Goal: Communication & Community: Answer question/provide support

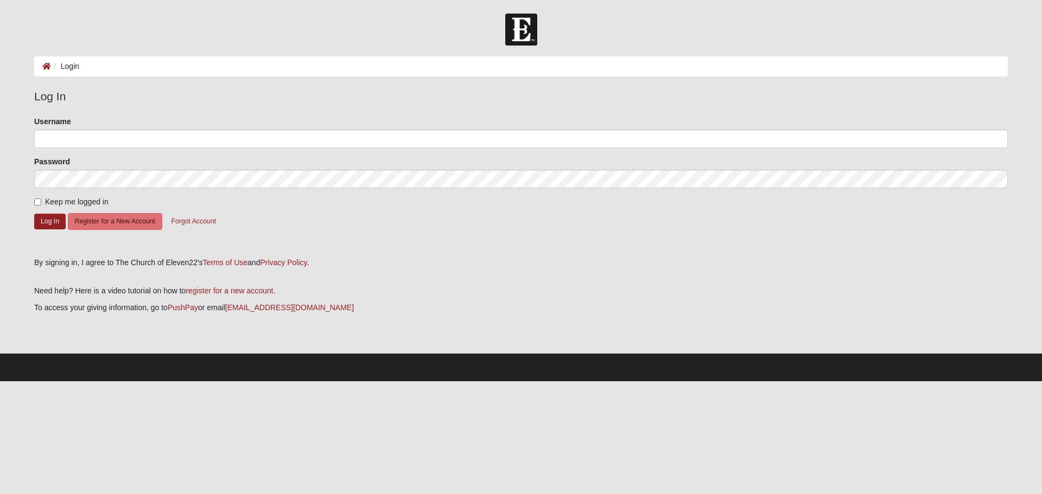
click at [116, 150] on form "Please correct the following: Username Password Keep me logged in Log In Regist…" at bounding box center [520, 182] width 973 height 133
click at [116, 143] on input "Username" at bounding box center [520, 139] width 973 height 18
type input "nicmonge515"
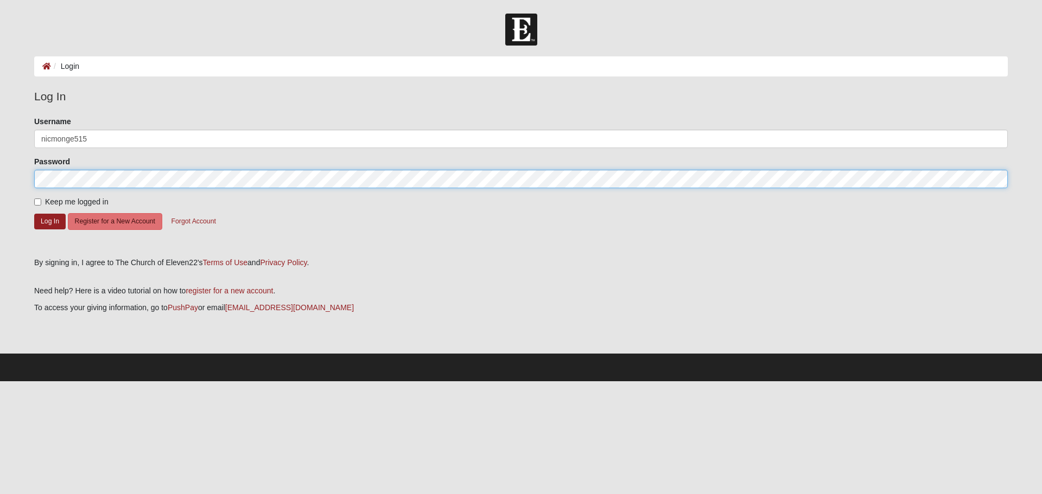
click at [34, 214] on button "Log In" at bounding box center [49, 222] width 31 height 16
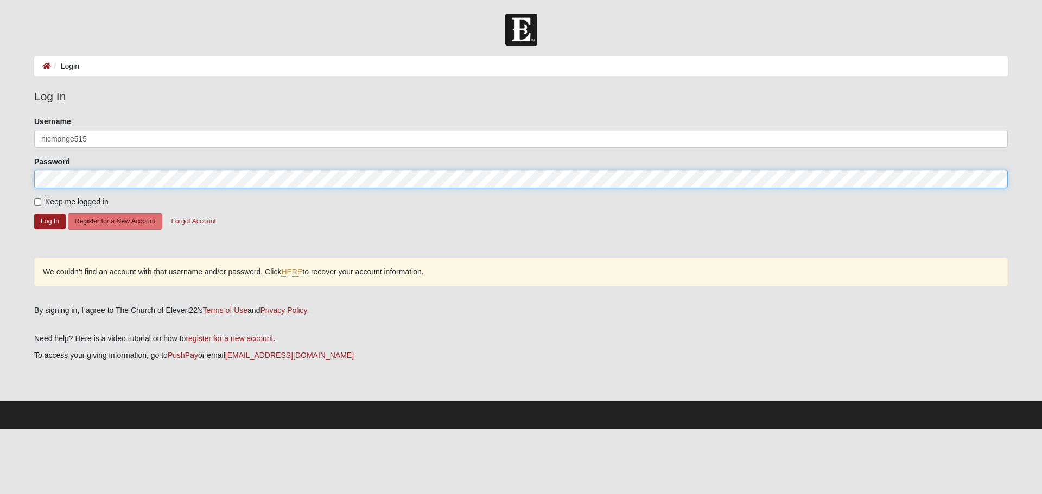
click at [0, 152] on html "Log In Login Login Error Log In Please correct the following: Username nicmonge…" at bounding box center [521, 214] width 1042 height 429
click at [34, 214] on button "Log In" at bounding box center [49, 222] width 31 height 16
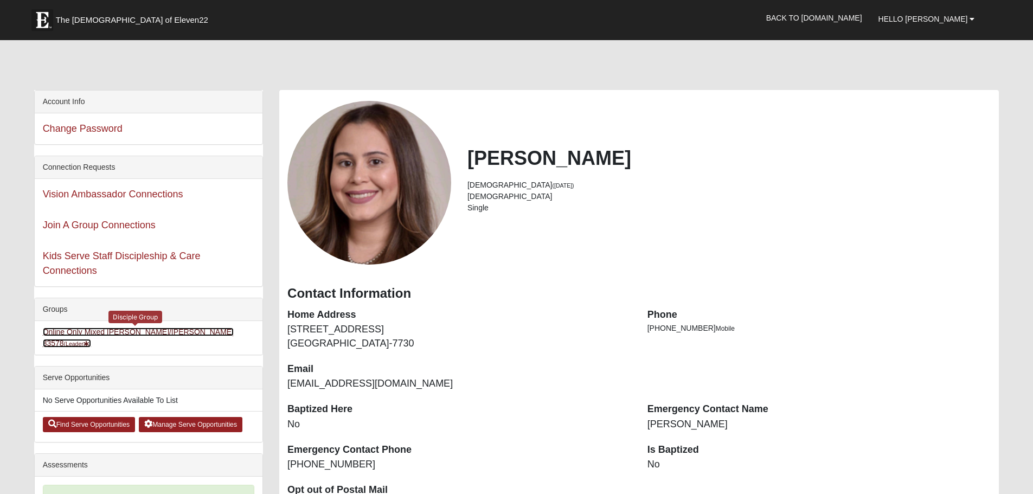
click at [216, 328] on link "Online Only Mixed [PERSON_NAME]/[PERSON_NAME] 33578 (Leader )" at bounding box center [138, 338] width 191 height 20
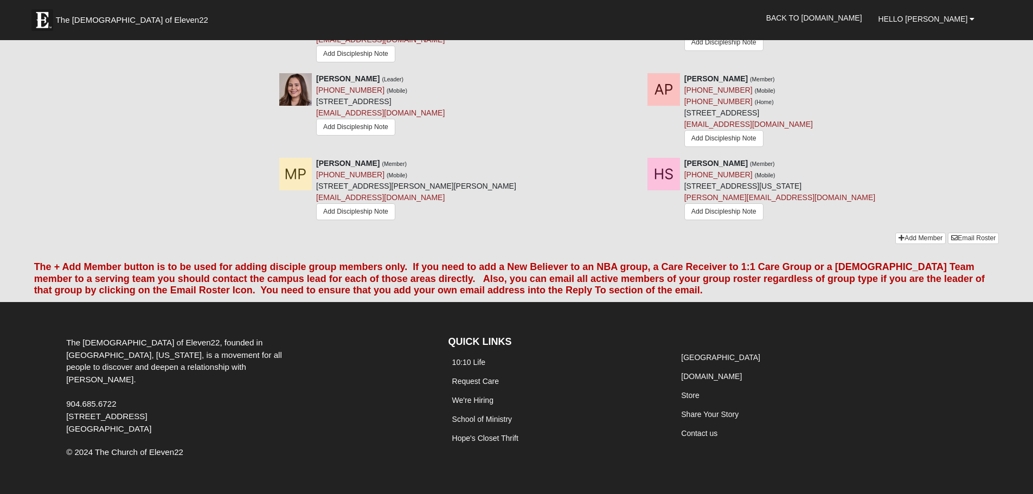
scroll to position [727, 0]
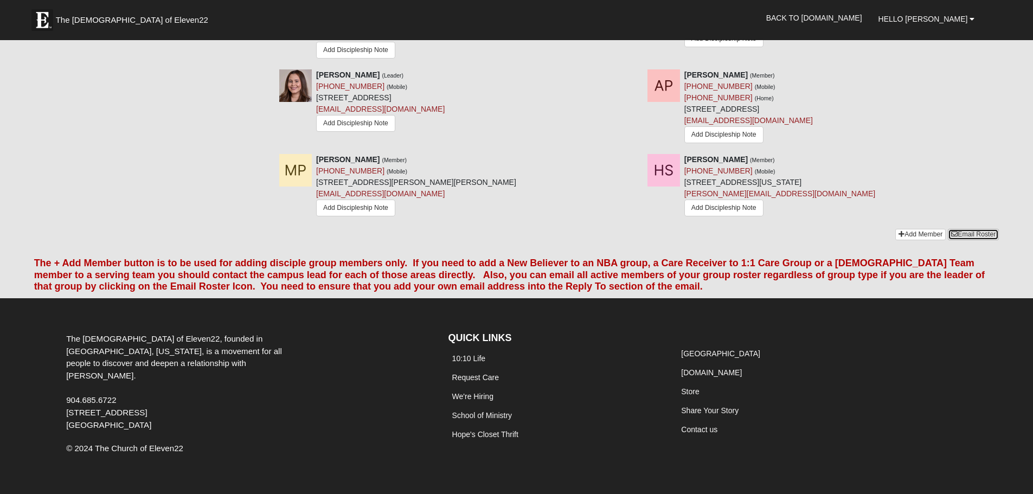
click at [972, 229] on link "Email Roster" at bounding box center [973, 234] width 51 height 11
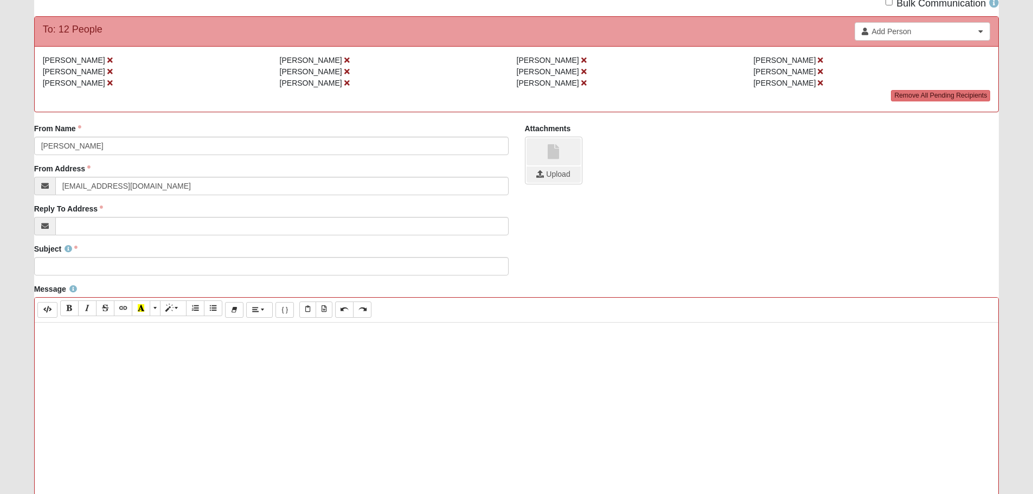
scroll to position [217, 0]
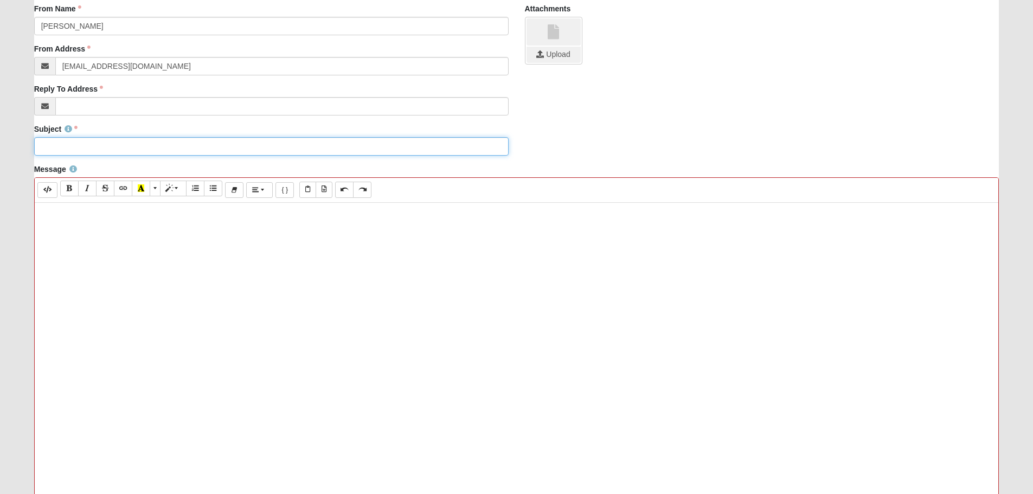
drag, startPoint x: 203, startPoint y: 145, endPoint x: 196, endPoint y: 145, distance: 6.5
click at [202, 145] on input "Subject" at bounding box center [271, 146] width 475 height 18
paste input "E22 - Monge/Fredrickson D-Group 6:00pm CT/7:00 pm ET - ELIJAH - Week 3"
type input "E22 - Monge/Fredrickson D-Group 6:00pm CT/7:00 pm ET - ELIJAH - Week 7"
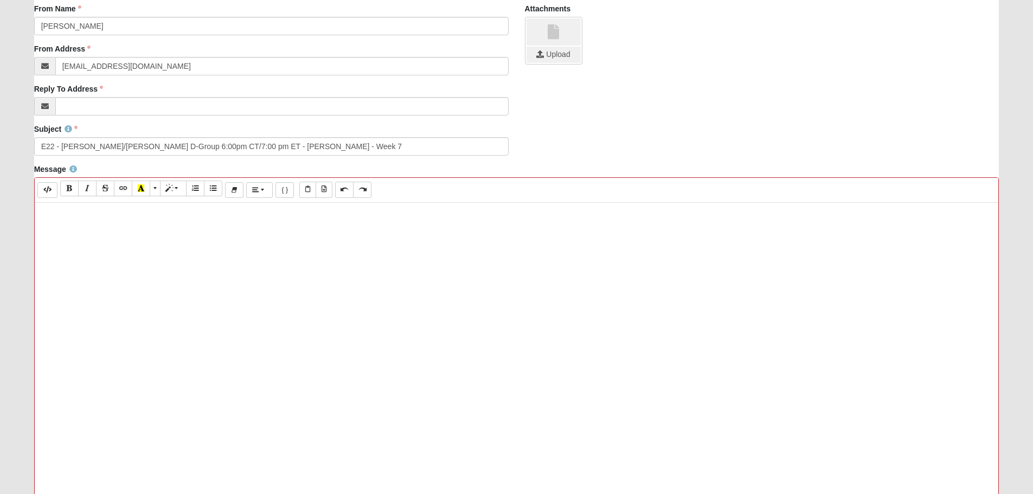
drag, startPoint x: 166, startPoint y: 254, endPoint x: 143, endPoint y: 237, distance: 29.0
click at [158, 252] on div at bounding box center [517, 365] width 965 height 325
paste div
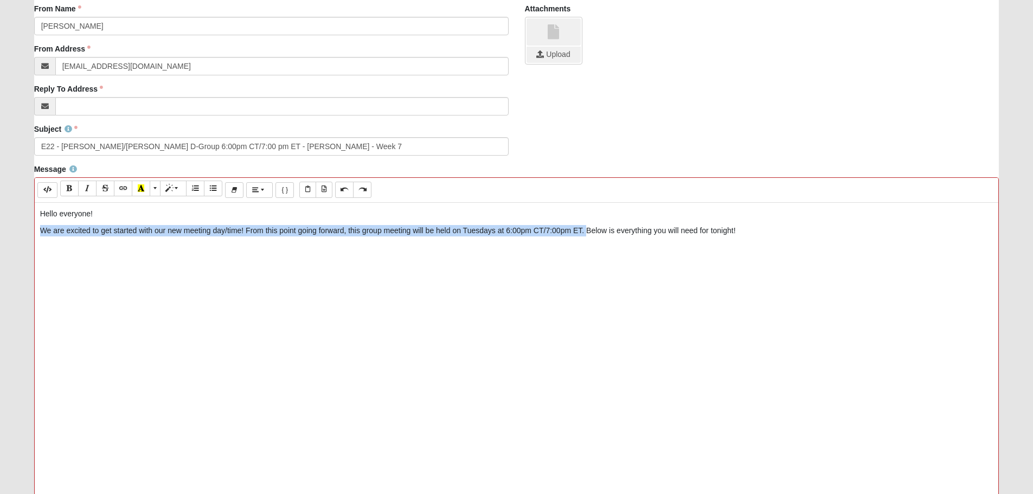
drag, startPoint x: 586, startPoint y: 231, endPoint x: 34, endPoint y: 230, distance: 551.7
click at [34, 230] on div "Background Color Transparent Select #ffff00 Text Color Reset to default Select …" at bounding box center [517, 357] width 966 height 361
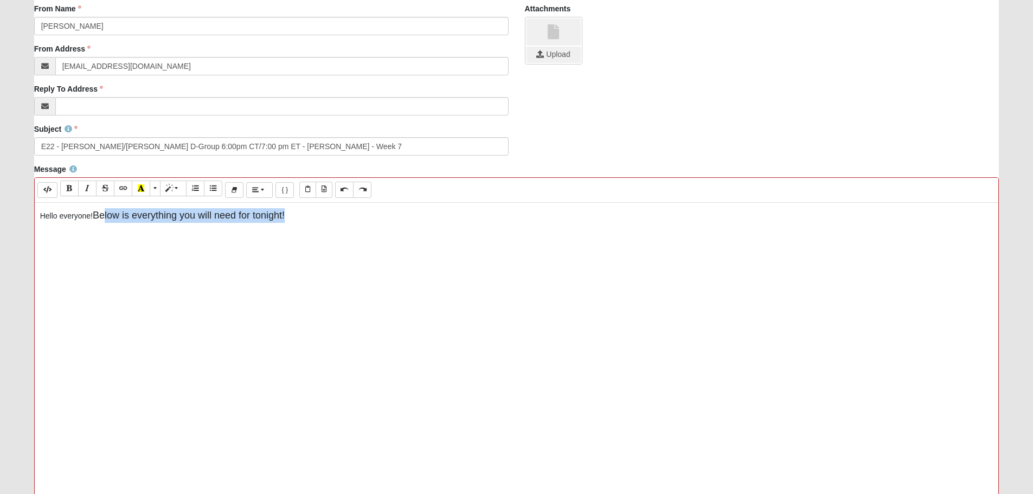
drag, startPoint x: 268, startPoint y: 217, endPoint x: 184, endPoint y: 231, distance: 85.2
click at [105, 218] on p "Hello everyone! Below is everything you will need for tonight!" at bounding box center [517, 215] width 954 height 15
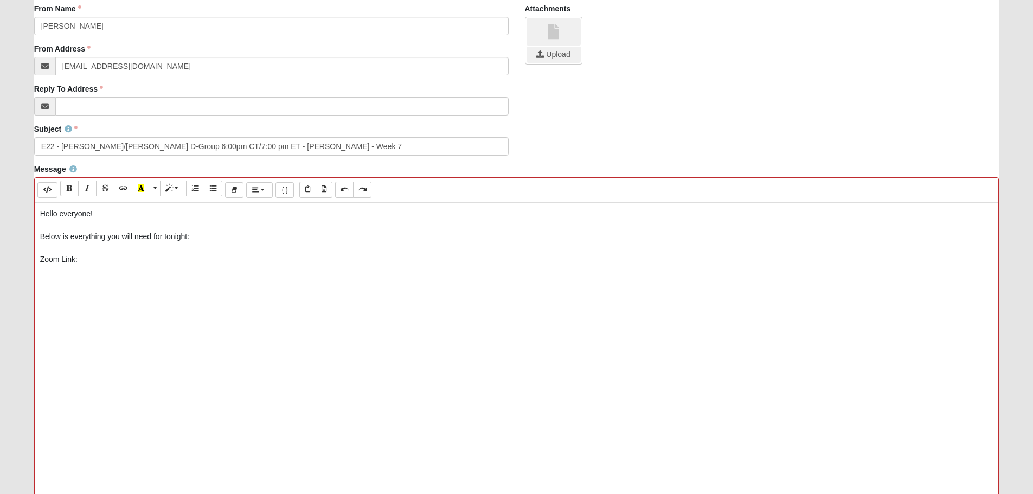
click at [163, 260] on p "Hello everyone! Below is everything you will need for tonight: Zoom Link:" at bounding box center [517, 236] width 954 height 57
click at [148, 274] on div "Hello everyone! Below is everything you will need for tonight: Zoom Link:" at bounding box center [517, 365] width 965 height 325
click at [126, 362] on div "Hello everyone! Below is everything you will need for tonight: Zoom Link: https…" at bounding box center [517, 365] width 965 height 325
click at [90, 328] on p "Hello everyone! Below is everything you will need for tonight: Zoom Link: https…" at bounding box center [517, 276] width 954 height 137
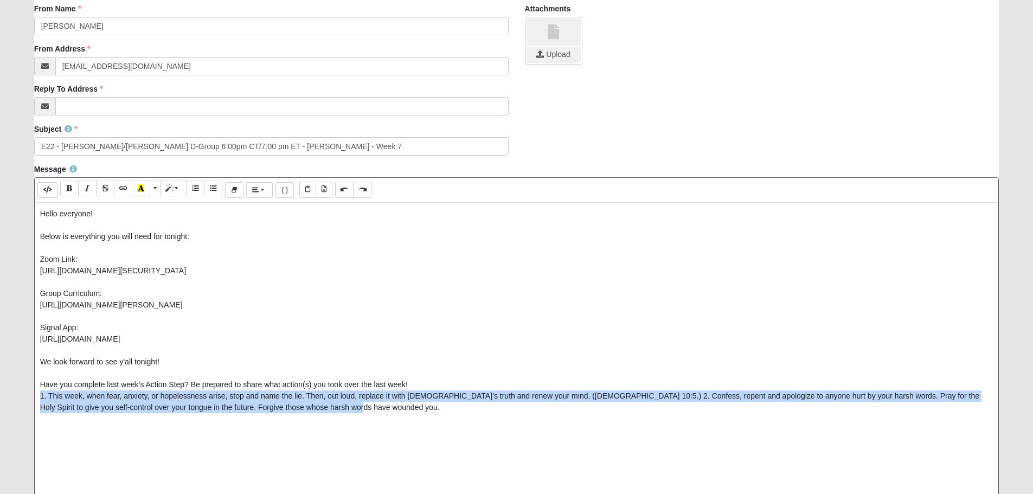
drag, startPoint x: 306, startPoint y: 405, endPoint x: 24, endPoint y: 391, distance: 282.5
click at [16, 394] on form "Hello Nicole My Account Log Out Communication Communication Error" at bounding box center [516, 230] width 1033 height 866
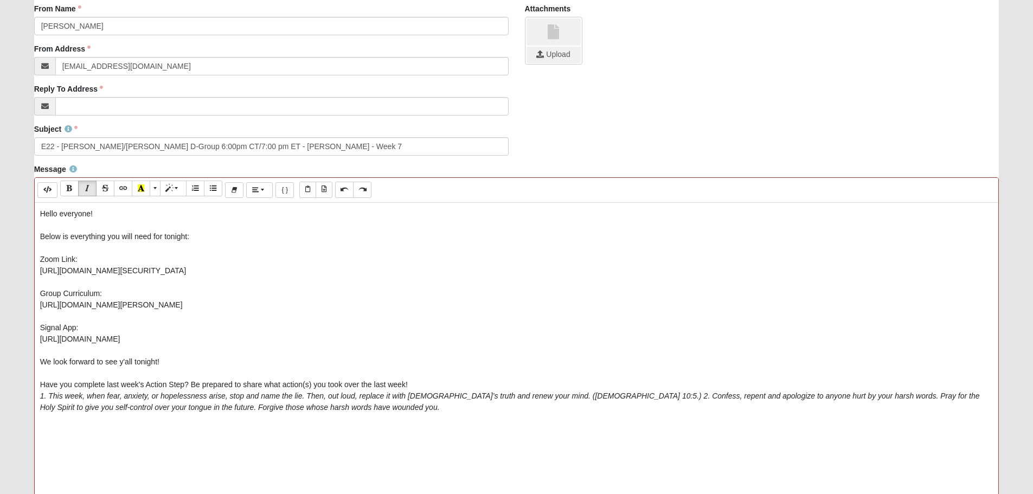
click at [427, 382] on p "Hello everyone! Below is everything you will need for tonight: Zoom Link: https…" at bounding box center [517, 316] width 954 height 216
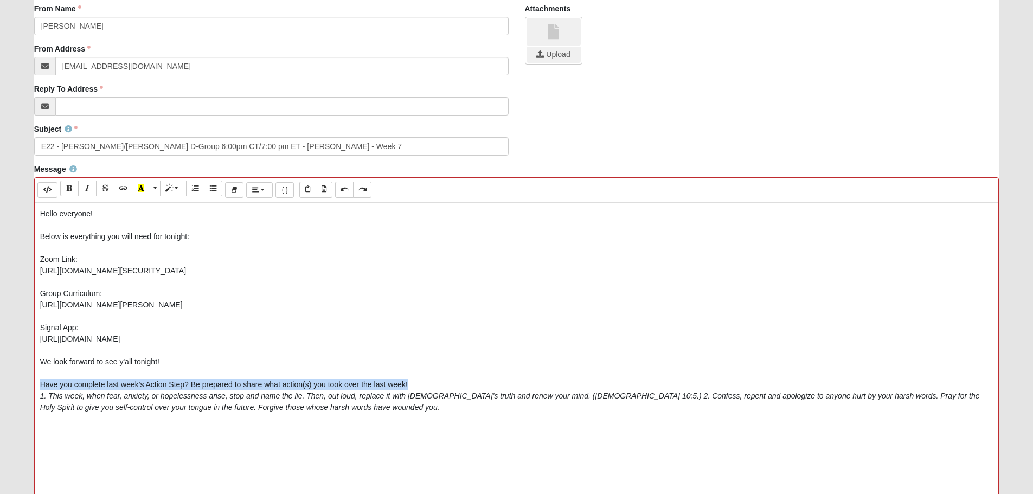
drag, startPoint x: 274, startPoint y: 379, endPoint x: 21, endPoint y: 382, distance: 253.3
click at [21, 382] on form "Hello Nicole My Account Log Out Communication Communication Error" at bounding box center [516, 230] width 1033 height 866
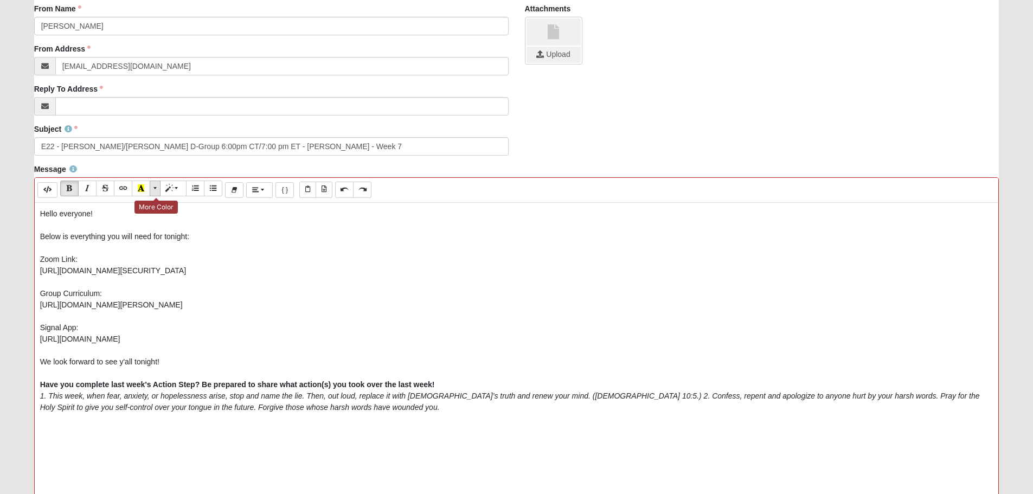
click at [155, 191] on span "More Color" at bounding box center [156, 188] width 7 height 8
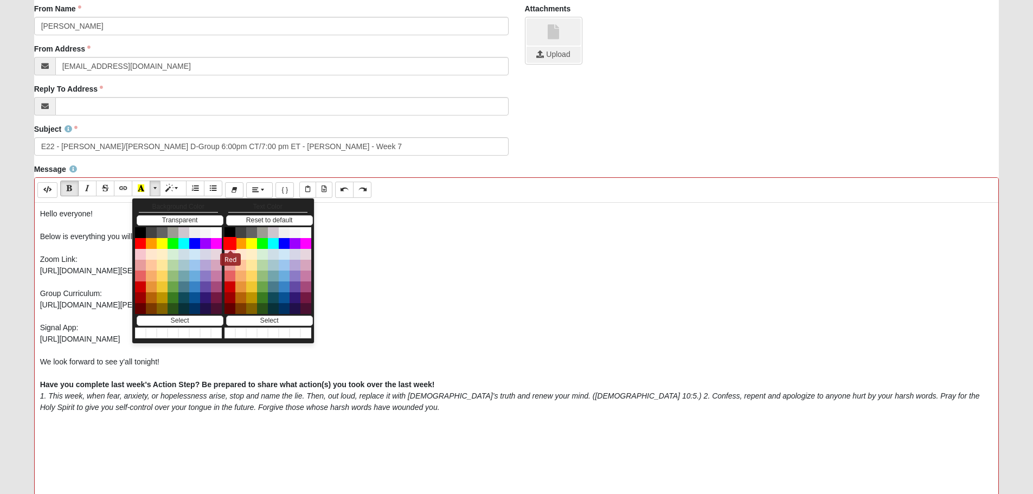
click at [233, 243] on button "Red" at bounding box center [229, 243] width 13 height 13
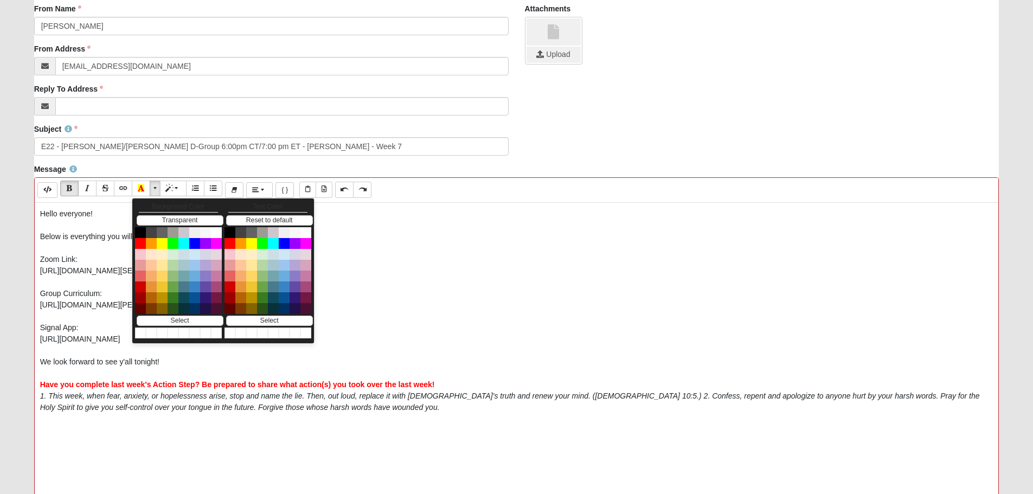
click at [486, 299] on p "Hello everyone! Below is everything you will need for tonight: Zoom Link: https…" at bounding box center [517, 316] width 954 height 216
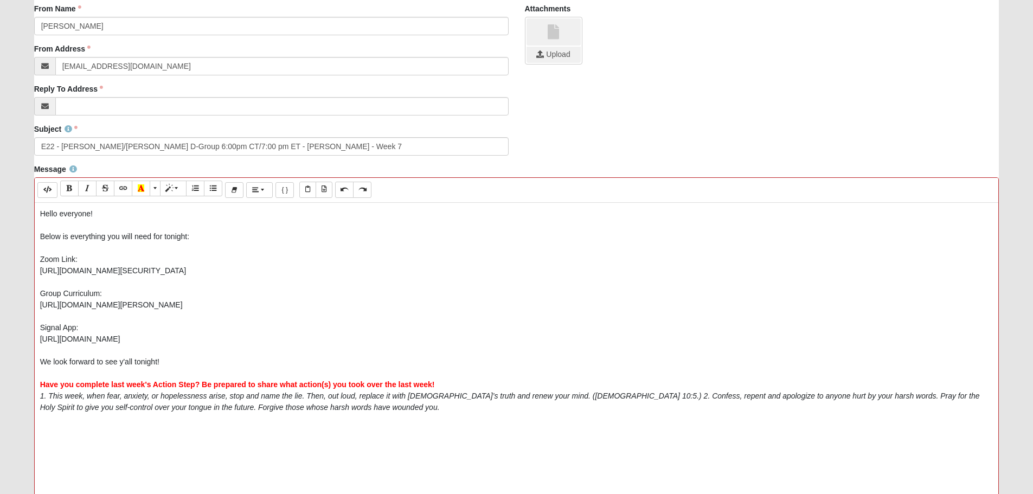
click at [87, 329] on p "Hello everyone! Below is everything you will need for tonight: Zoom Link: https…" at bounding box center [517, 316] width 954 height 216
click at [4, 325] on form "Hello Nicole My Account Log Out Communication Communication Error" at bounding box center [516, 230] width 1033 height 866
click at [109, 292] on p "Hello everyone! Below is everything you will need for tonight: Zoom Link: https…" at bounding box center [517, 316] width 954 height 216
drag, startPoint x: 105, startPoint y: 292, endPoint x: 34, endPoint y: 291, distance: 71.6
click at [31, 291] on div "Message Background Color Transparent Select #ffff00 Text Color Reset to default…" at bounding box center [517, 355] width 982 height 382
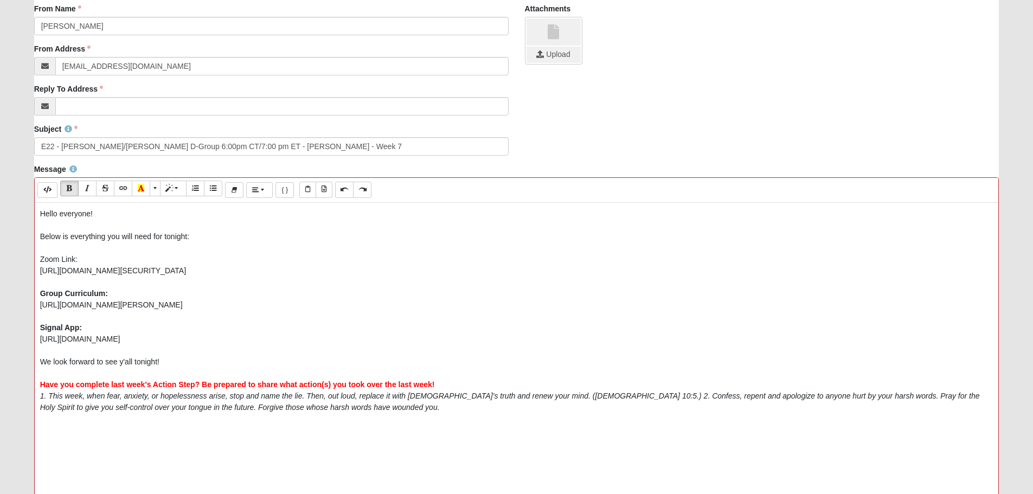
click at [107, 261] on p "Hello everyone! Below is everything you will need for tonight: Zoom Link: https…" at bounding box center [517, 316] width 954 height 216
drag, startPoint x: 85, startPoint y: 259, endPoint x: 24, endPoint y: 263, distance: 61.4
click at [24, 263] on form "Hello Nicole My Account Log Out Communication Communication Error" at bounding box center [516, 230] width 1033 height 866
click at [467, 267] on p "Hello everyone! Below is everything you will need for tonight: Zoom Link: https…" at bounding box center [517, 316] width 954 height 216
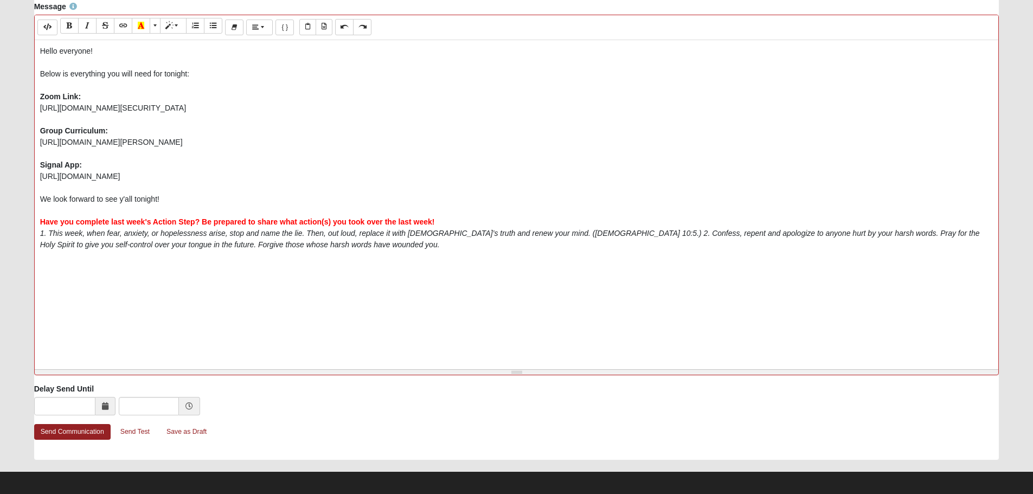
scroll to position [385, 0]
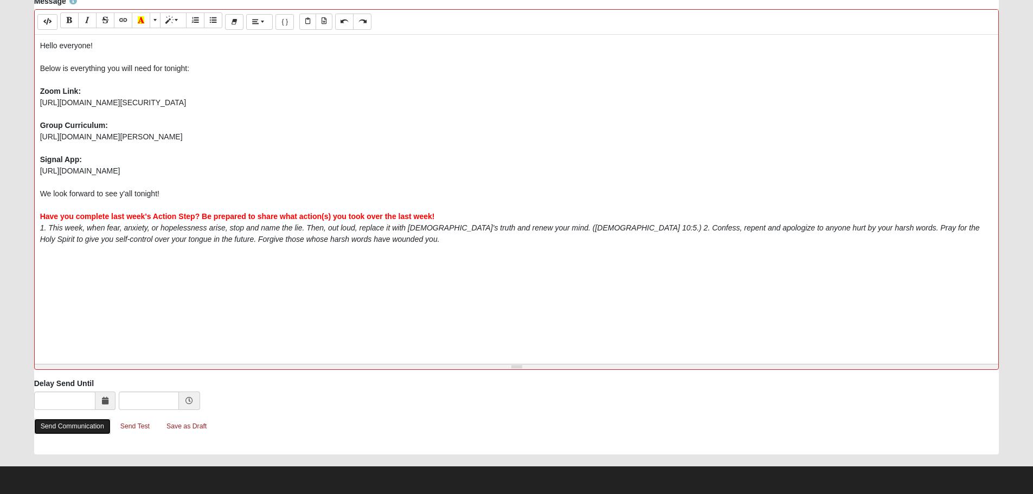
click at [55, 429] on link "Send Communication" at bounding box center [72, 427] width 76 height 16
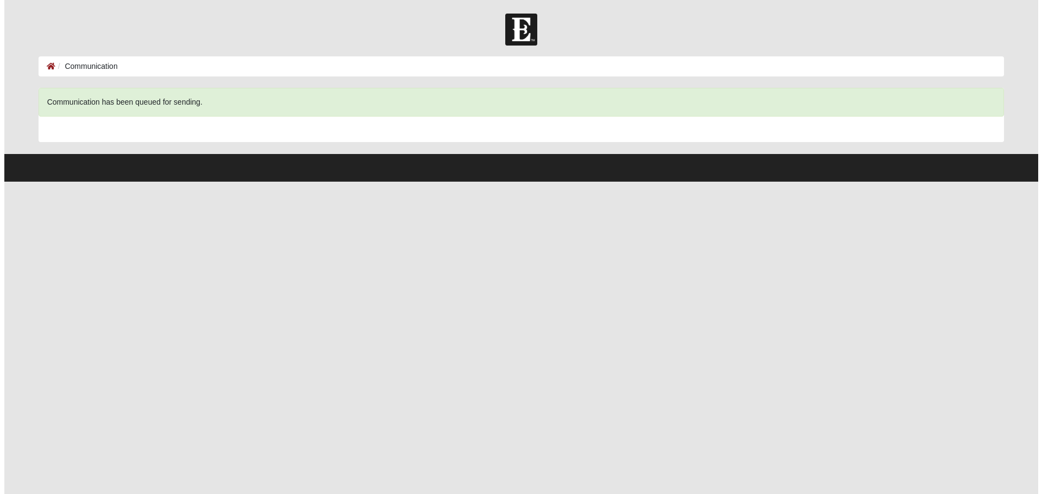
scroll to position [0, 0]
click at [38, 62] on ol "Communication" at bounding box center [520, 66] width 973 height 20
click at [61, 67] on li "Communication" at bounding box center [82, 66] width 62 height 11
click at [48, 67] on ol "Communication" at bounding box center [520, 66] width 973 height 20
click at [46, 66] on icon at bounding box center [46, 66] width 9 height 8
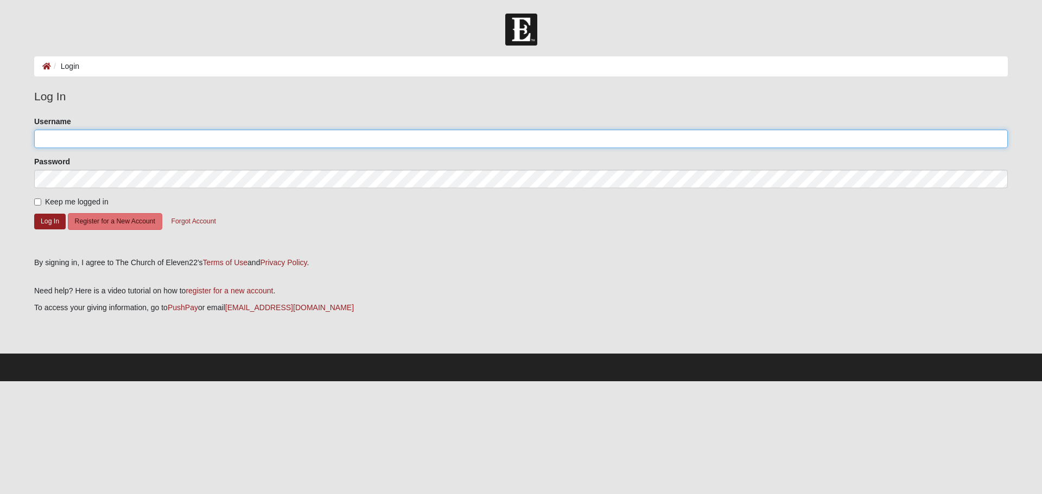
drag, startPoint x: 123, startPoint y: 139, endPoint x: 118, endPoint y: 143, distance: 5.9
click at [122, 142] on input "Username" at bounding box center [520, 139] width 973 height 18
type input "nicmonge515"
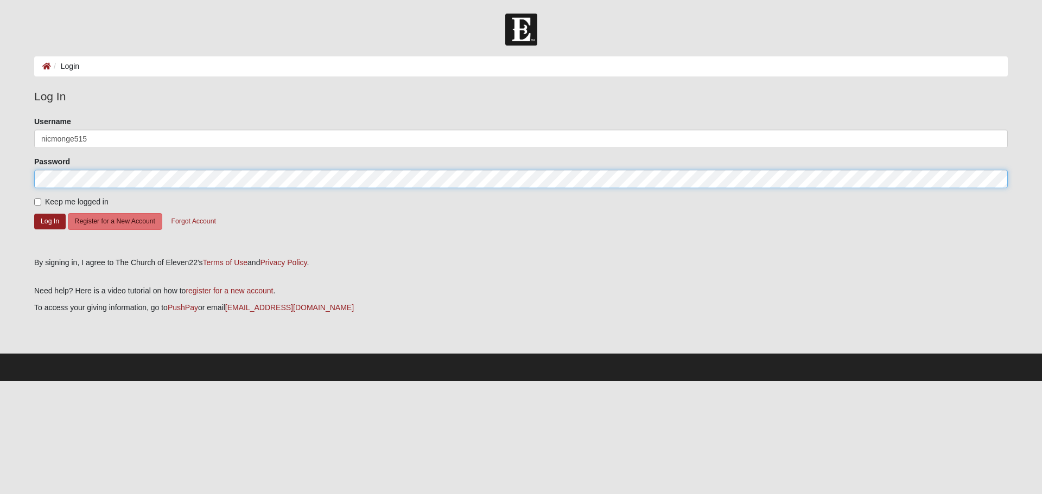
click at [34, 214] on button "Log In" at bounding box center [49, 222] width 31 height 16
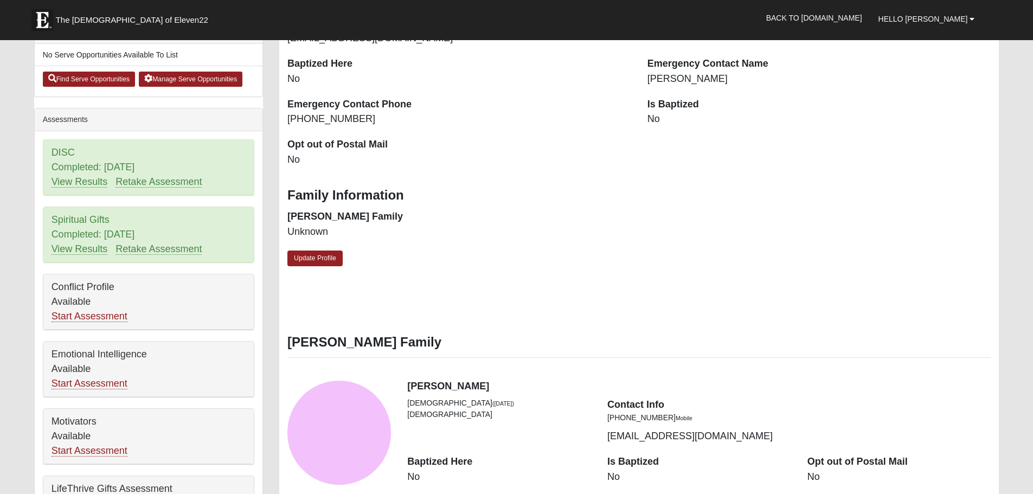
scroll to position [183, 0]
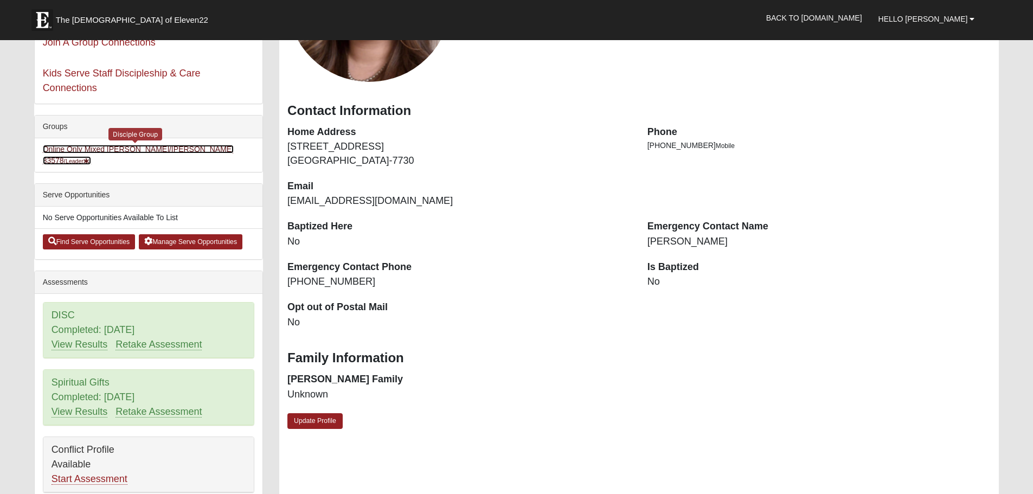
click at [180, 150] on link "Online Only Mixed [PERSON_NAME]/[PERSON_NAME] 33578 (Leader )" at bounding box center [138, 155] width 191 height 20
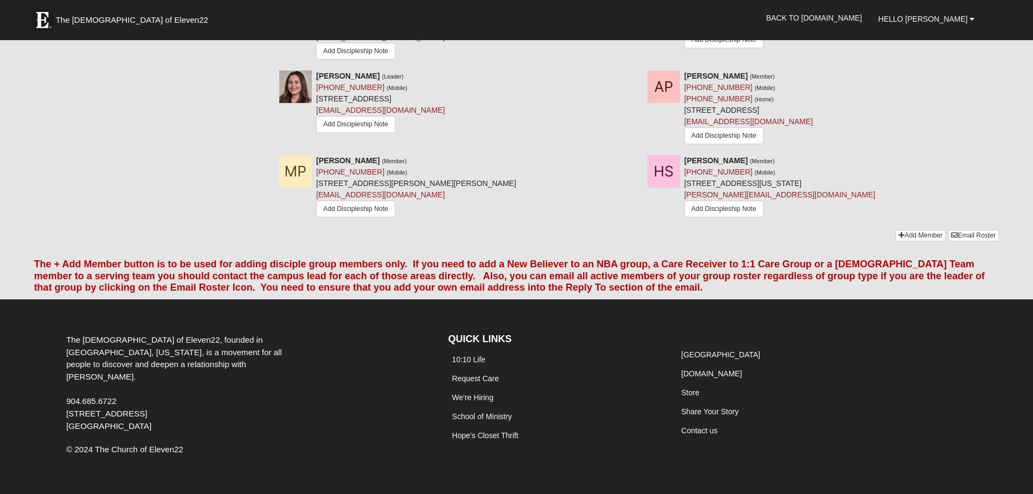
scroll to position [727, 0]
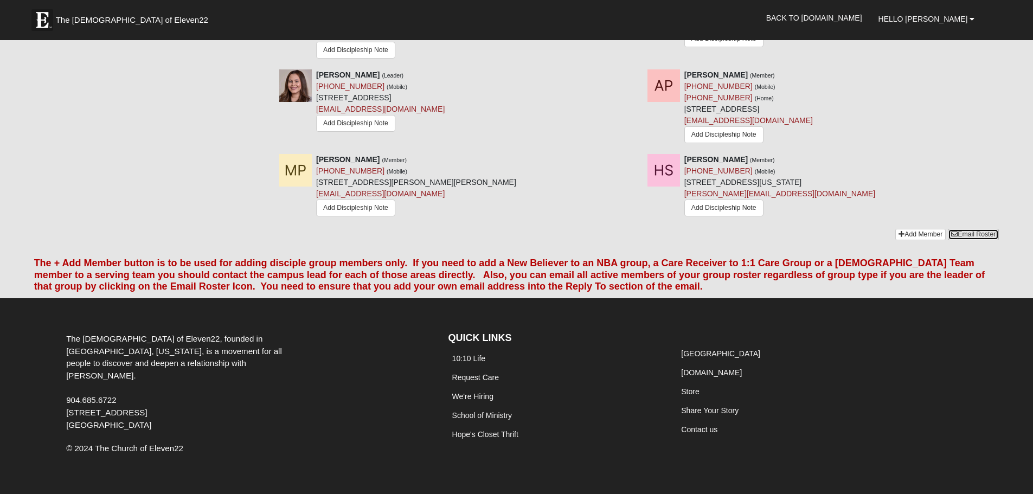
click at [978, 229] on link "Email Roster" at bounding box center [973, 234] width 51 height 11
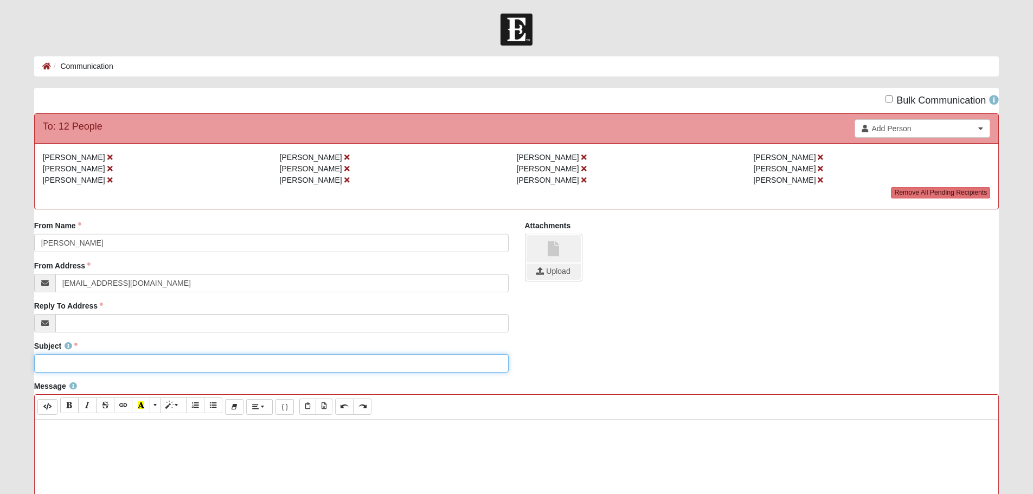
click at [137, 366] on input "Subject" at bounding box center [271, 363] width 475 height 18
type input "8"
type input "***CORRECTED ZOOM LINK***"
paste div
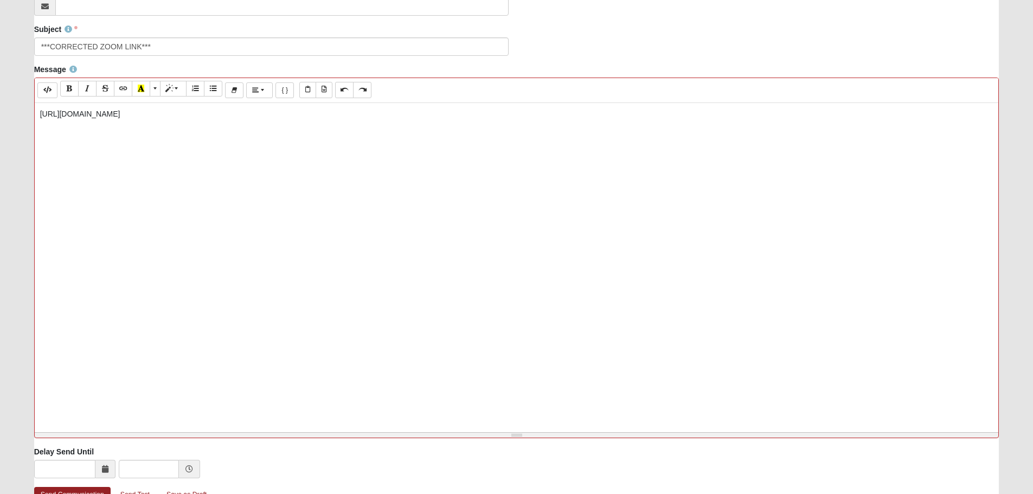
scroll to position [385, 0]
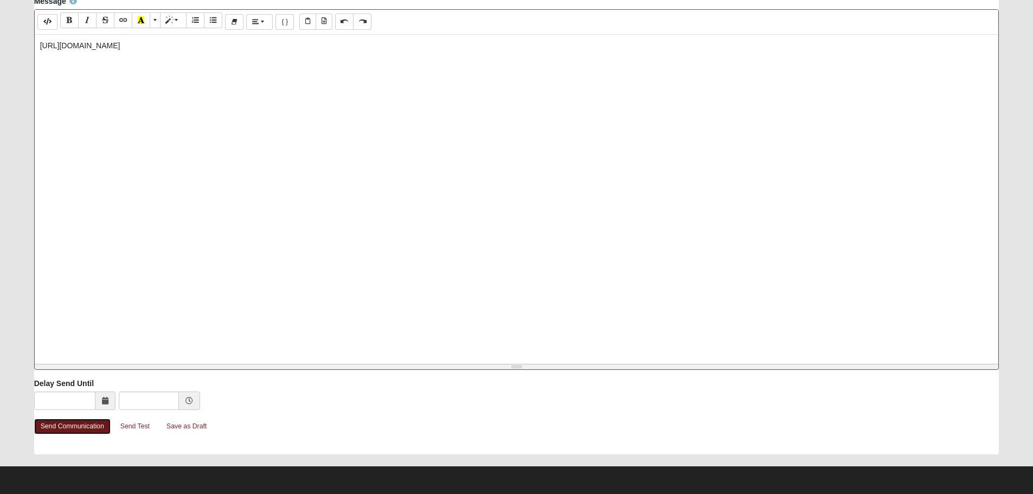
click at [59, 426] on link "Send Communication" at bounding box center [72, 427] width 76 height 16
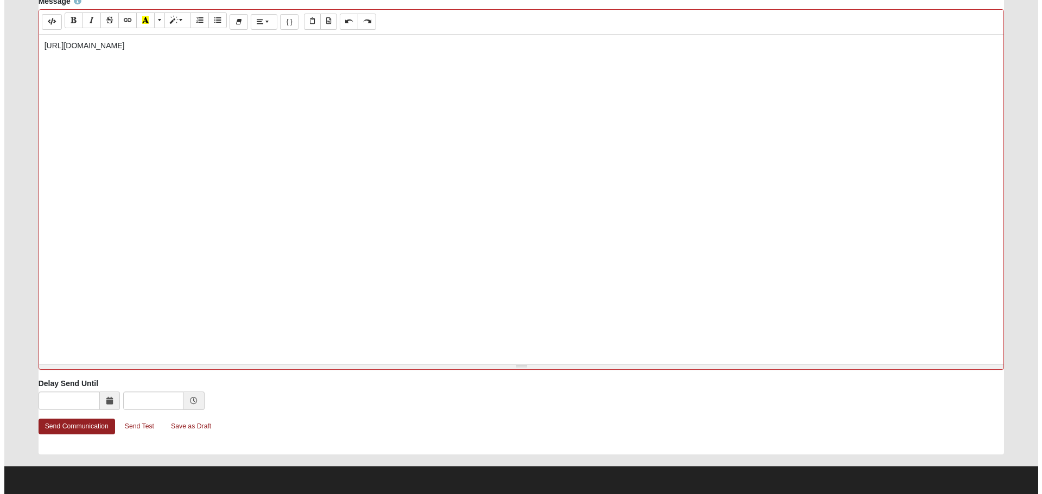
scroll to position [0, 0]
